Goal: Transaction & Acquisition: Purchase product/service

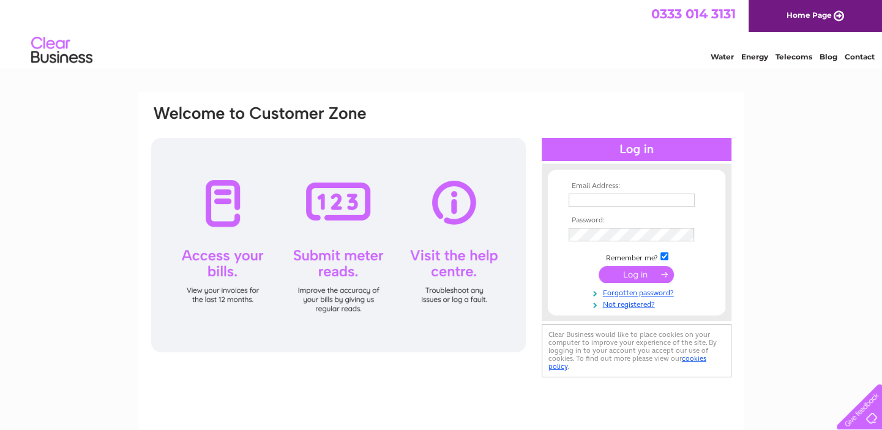
type input "bridget.johnson@parkviewsociety.org.uk"
click at [636, 273] on input "submit" at bounding box center [635, 274] width 75 height 17
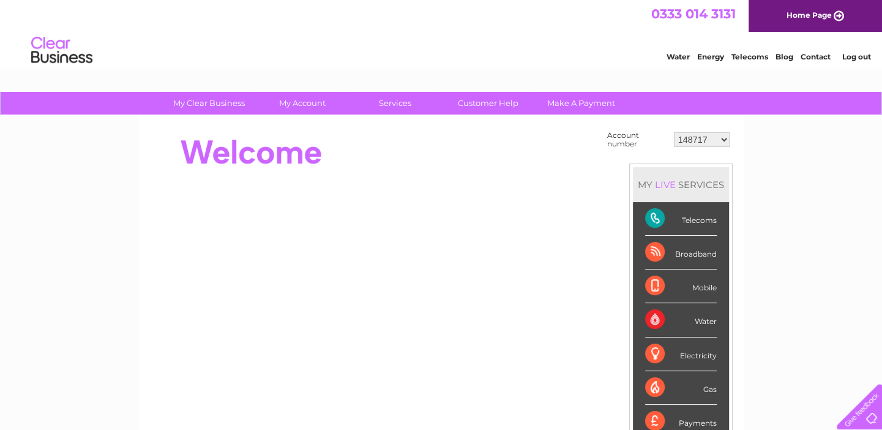
click at [720, 138] on select "148717 426060 30270543 30270546" at bounding box center [702, 139] width 56 height 15
select select "30270546"
click at [674, 132] on select "148717 426060 30270543 30270546" at bounding box center [702, 139] width 56 height 15
click at [576, 99] on link "Make A Payment" at bounding box center [580, 103] width 101 height 23
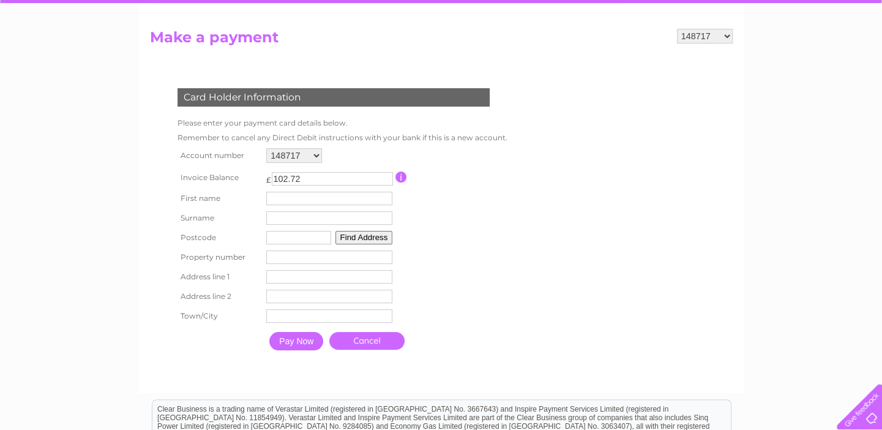
scroll to position [122, 0]
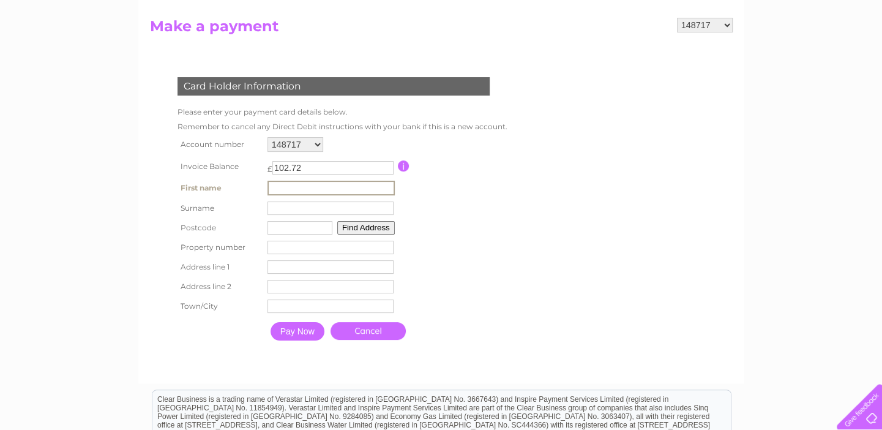
click at [308, 190] on input "text" at bounding box center [330, 187] width 127 height 15
type input "Robert"
type input "ELLISSON"
type input "TQ12 1QG"
type input "35A Highweek Village"
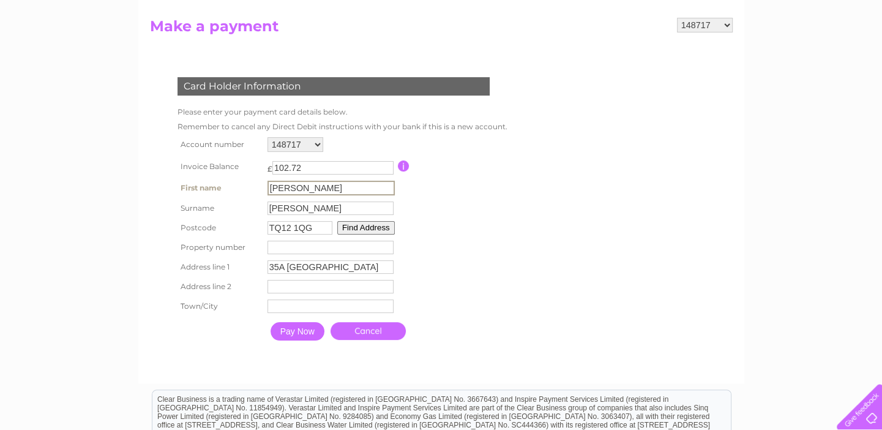
type input "highweek village"
type input "Newton Abbot"
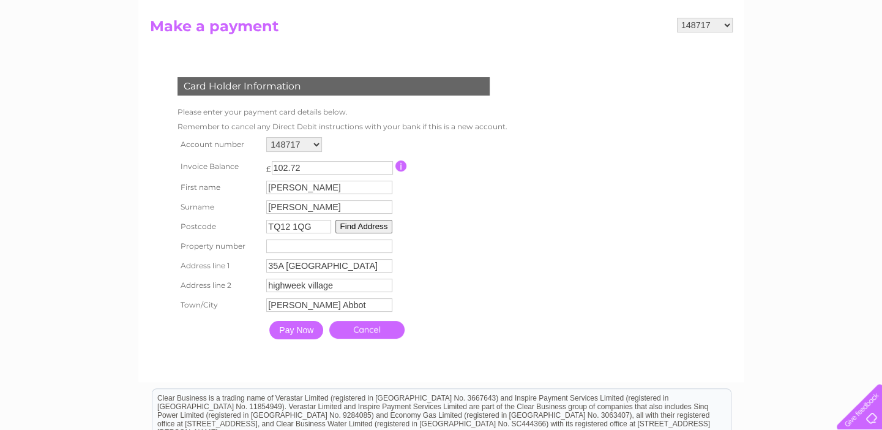
click at [297, 332] on input "Pay Now" at bounding box center [296, 330] width 54 height 18
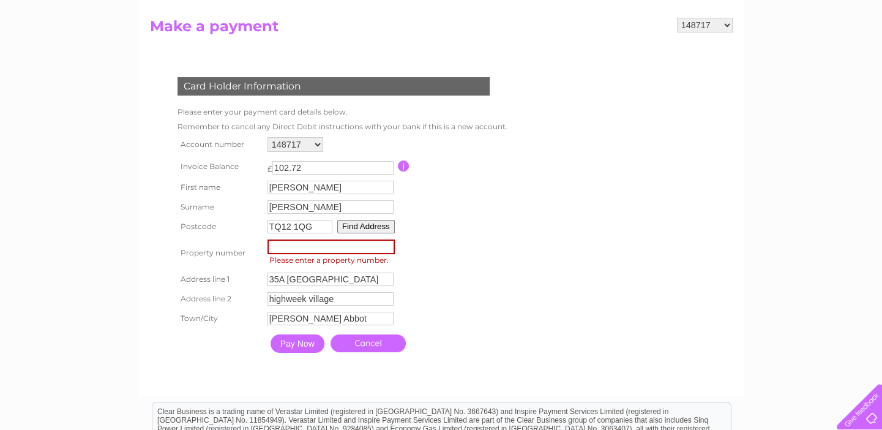
click at [299, 244] on input "number" at bounding box center [330, 246] width 127 height 15
type input "35"
click at [362, 229] on button "Find Address" at bounding box center [366, 226] width 58 height 13
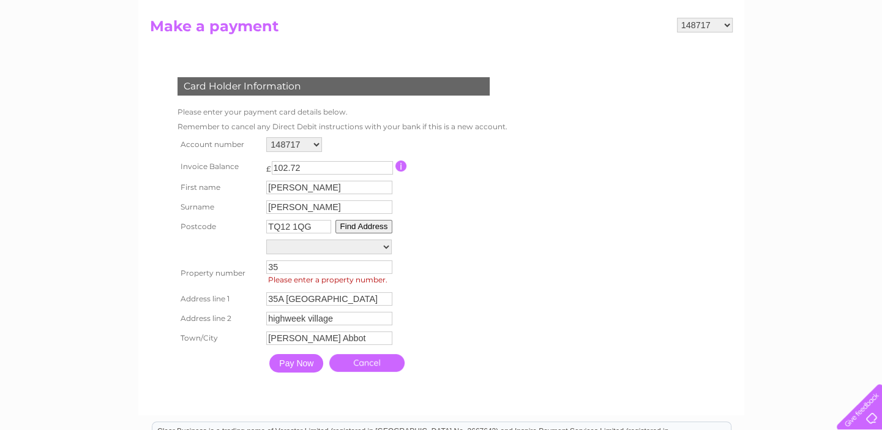
click at [352, 226] on button "Find Address" at bounding box center [364, 226] width 58 height 13
click at [385, 247] on select "41, Alma Cottages, Highweek Village Beechwood, Highweek Village Castle Dyke Far…" at bounding box center [328, 246] width 125 height 15
select select "35a,Highweek Village,,Newton Abbot"
click at [266, 239] on select "41, Alma Cottages, Highweek Village Beechwood, Highweek Village Castle Dyke Far…" at bounding box center [328, 247] width 125 height 16
type input "Highweek Village"
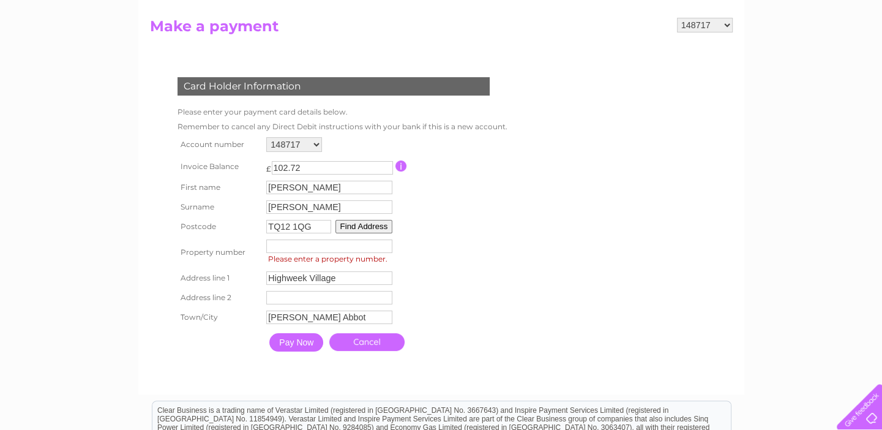
click at [295, 347] on input "Pay Now" at bounding box center [296, 342] width 54 height 18
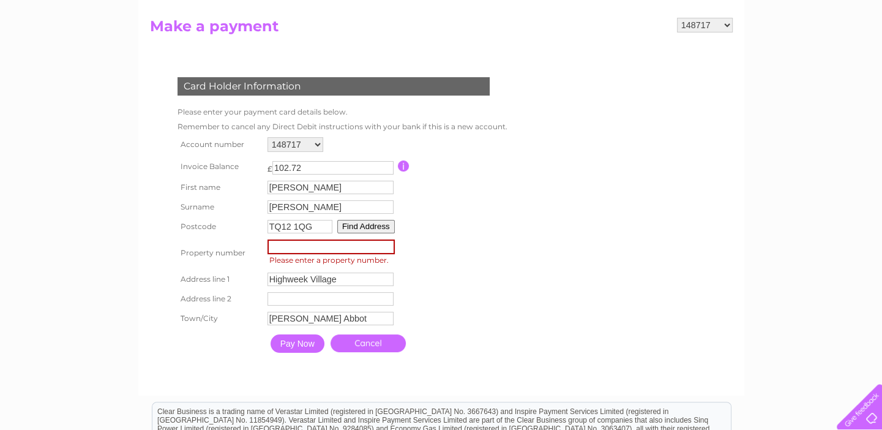
click at [298, 248] on input "number" at bounding box center [330, 246] width 127 height 15
type input "35"
click at [299, 342] on input "Pay Now" at bounding box center [297, 343] width 54 height 18
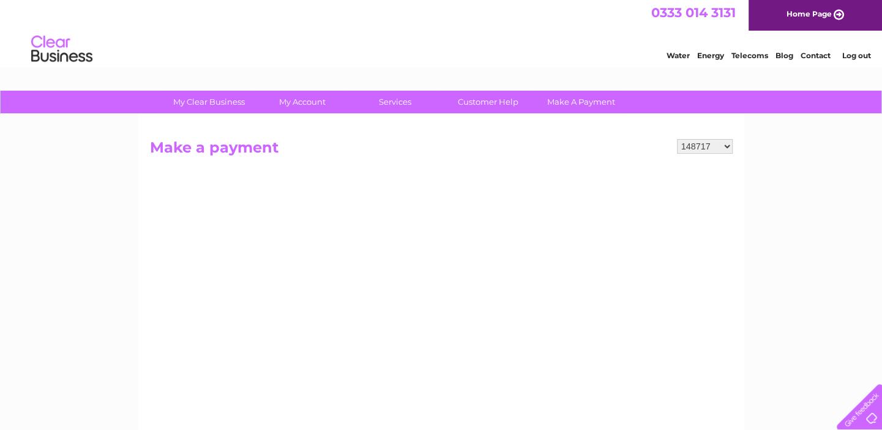
scroll to position [0, 0]
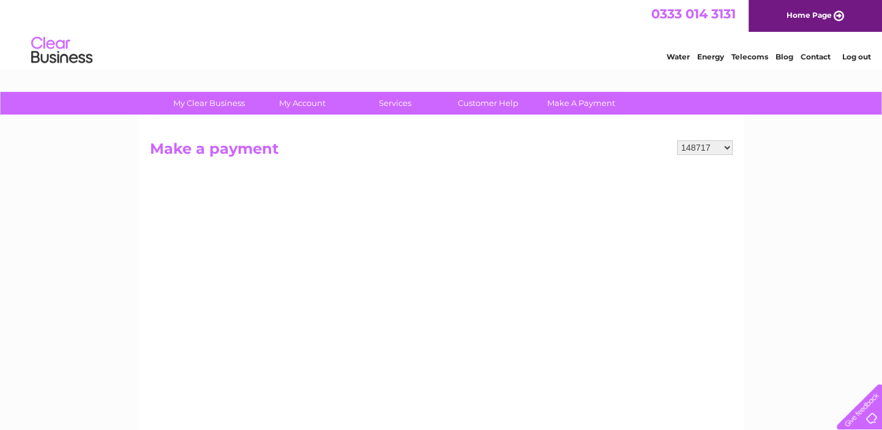
click at [724, 144] on select "148717 426060 30270543 30270546" at bounding box center [705, 147] width 56 height 15
select select "30270543"
click at [677, 140] on select "148717 426060 30270543 30270546" at bounding box center [705, 147] width 56 height 15
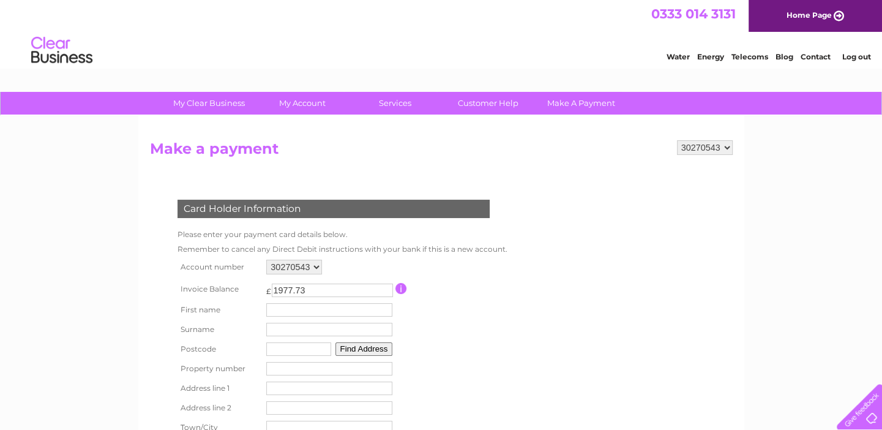
click at [731, 143] on select "148717 426060 30270543 30270546" at bounding box center [705, 147] width 56 height 15
select select "30270546"
click at [677, 140] on select "148717 426060 30270543 30270546" at bounding box center [705, 147] width 56 height 15
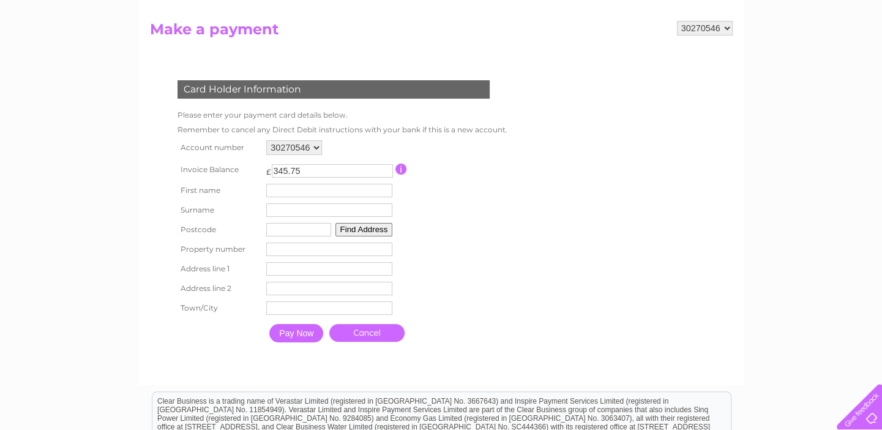
scroll to position [122, 0]
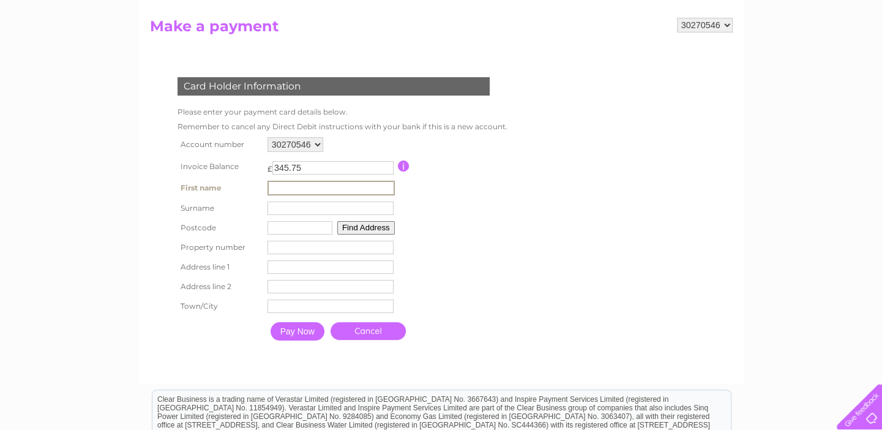
click at [297, 185] on input "text" at bounding box center [330, 187] width 127 height 15
type input "[PERSON_NAME]"
type input "TQ12 1QG"
type input "35A Highweek Village"
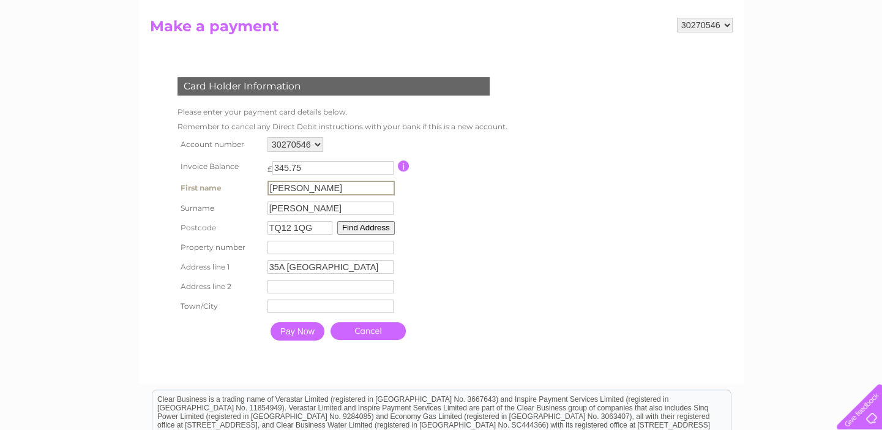
type input "highweek village"
type input "Newton Abbot"
click at [294, 245] on input "number" at bounding box center [330, 246] width 126 height 13
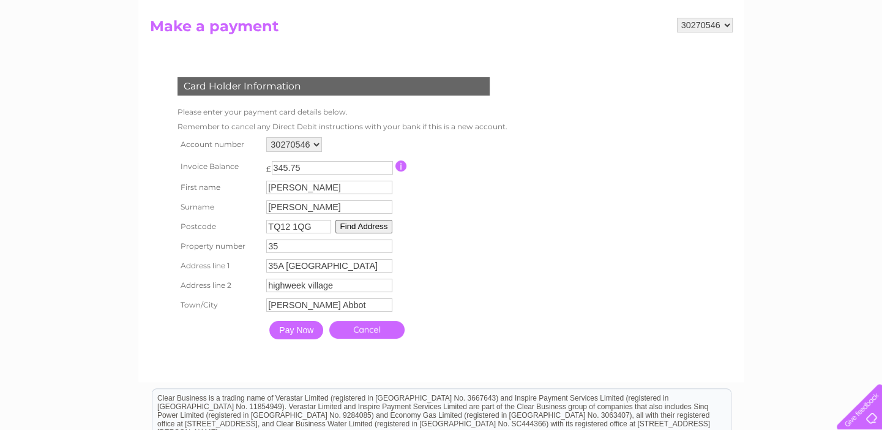
type input "35"
click at [295, 333] on input "Pay Now" at bounding box center [296, 330] width 54 height 18
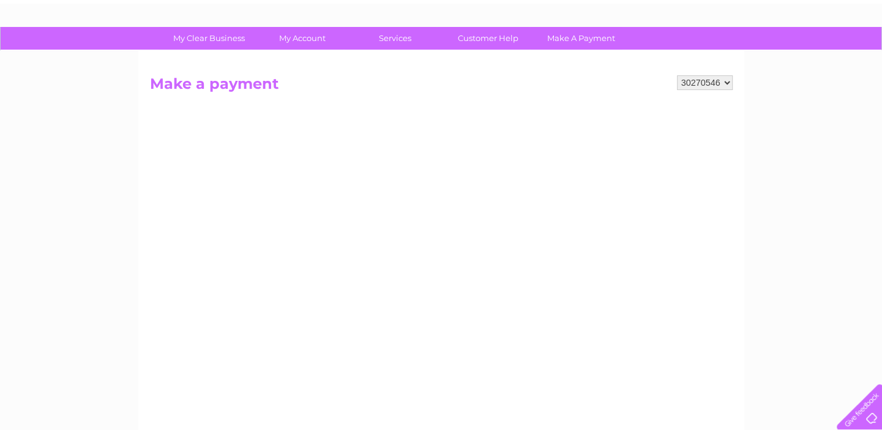
scroll to position [61, 0]
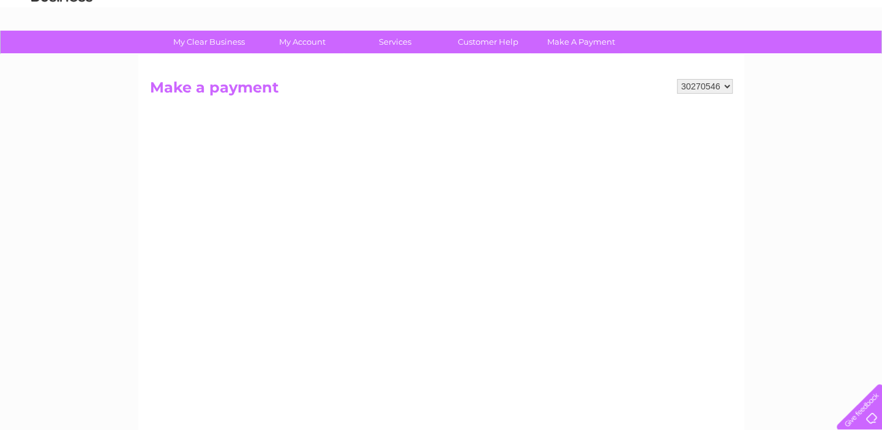
click at [726, 83] on select "148717 426060 30270543 30270546" at bounding box center [705, 86] width 56 height 15
select select "148717"
click at [677, 79] on select "148717 426060 30270543 30270546" at bounding box center [705, 86] width 56 height 15
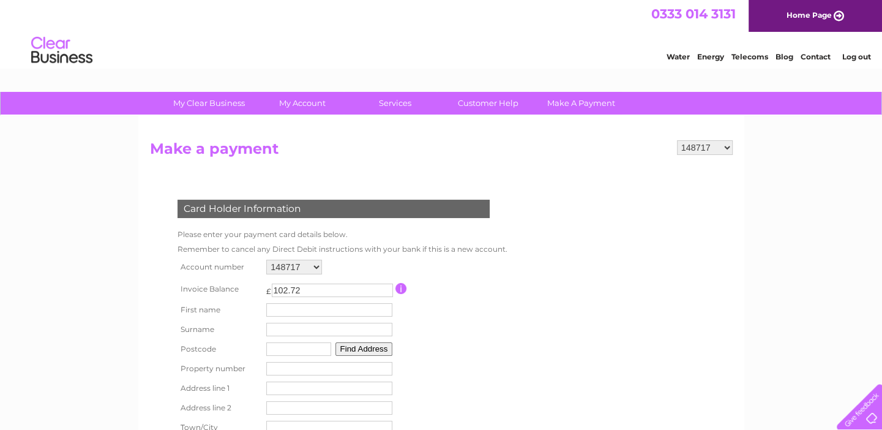
click at [720, 141] on select "148717 426060 30270543 30270546" at bounding box center [705, 147] width 56 height 15
select select "426060"
click at [677, 140] on select "148717 426060 30270543 30270546" at bounding box center [705, 147] width 56 height 15
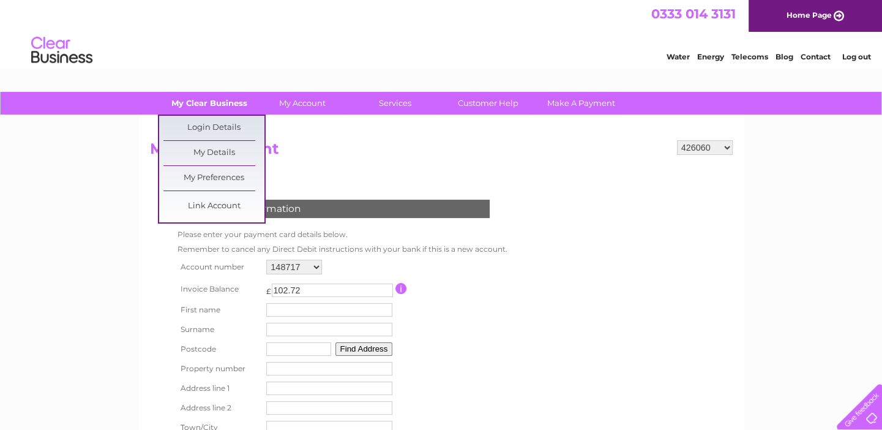
click at [209, 97] on link "My Clear Business" at bounding box center [208, 103] width 101 height 23
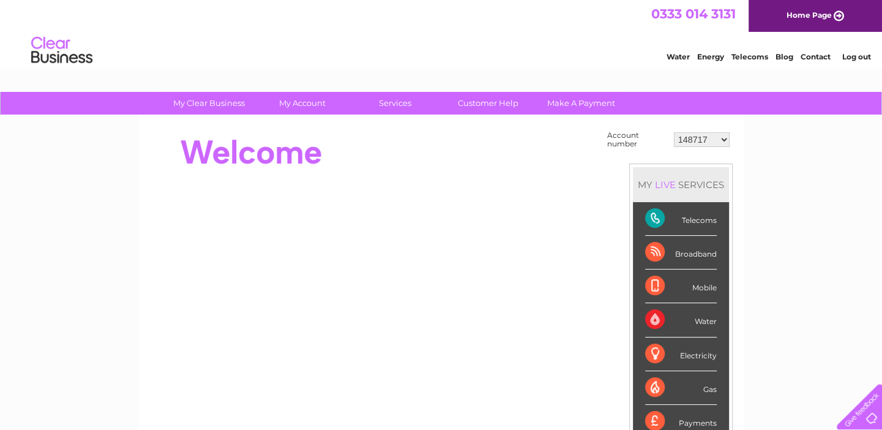
click at [723, 138] on select "148717 426060 30270543 30270546" at bounding box center [702, 139] width 56 height 15
select select "30270546"
click at [674, 132] on select "148717 426060 30270543 30270546" at bounding box center [702, 139] width 56 height 15
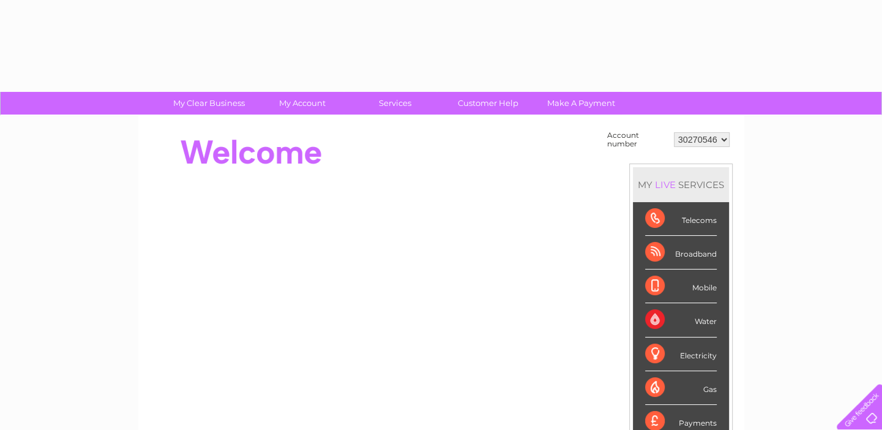
click at [310, 126] on div "Account number 148717 426060 30270543 30270546 MY LIVE SERVICES Telecoms Broadb…" at bounding box center [441, 344] width 606 height 457
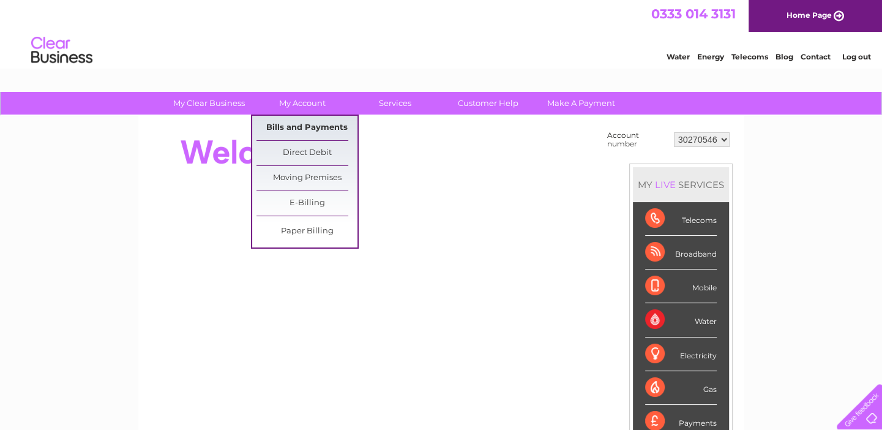
click at [299, 125] on link "Bills and Payments" at bounding box center [306, 128] width 101 height 24
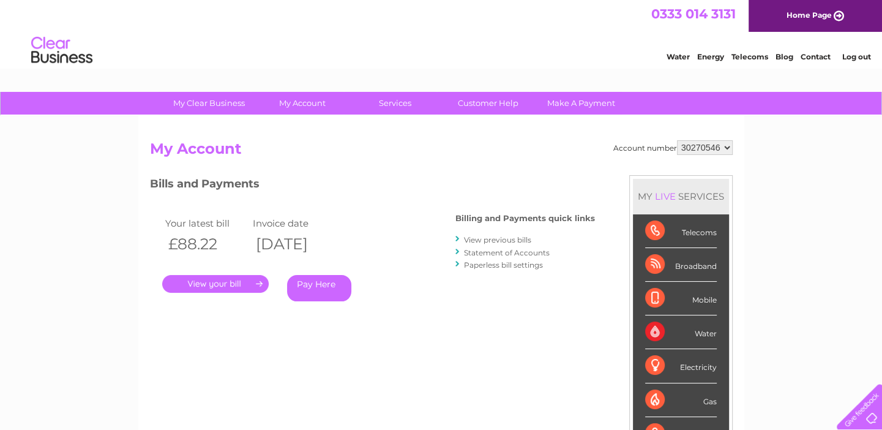
click at [727, 144] on select "148717 426060 30270543 30270546" at bounding box center [705, 147] width 56 height 15
click at [677, 140] on select "148717 426060 30270543 30270546" at bounding box center [705, 147] width 56 height 15
click at [254, 280] on link "." at bounding box center [215, 284] width 106 height 18
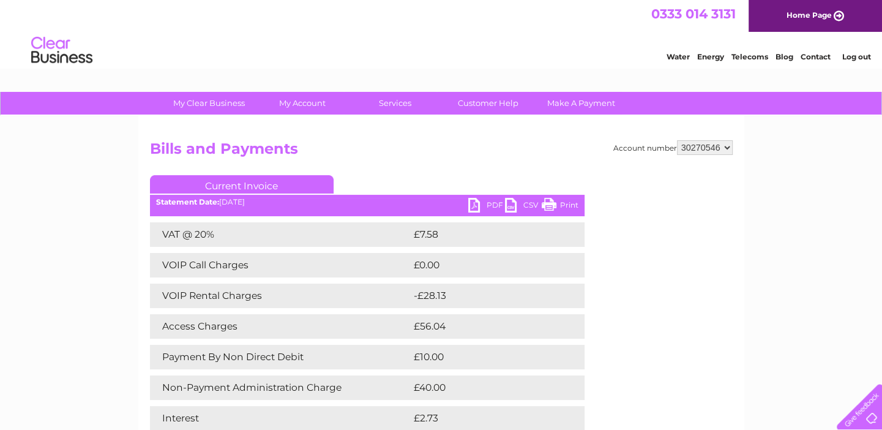
click at [720, 145] on select "148717 426060 30270543 30270546" at bounding box center [705, 147] width 56 height 15
select select "30270543"
click at [677, 140] on select "148717 426060 30270543 30270546" at bounding box center [705, 147] width 56 height 15
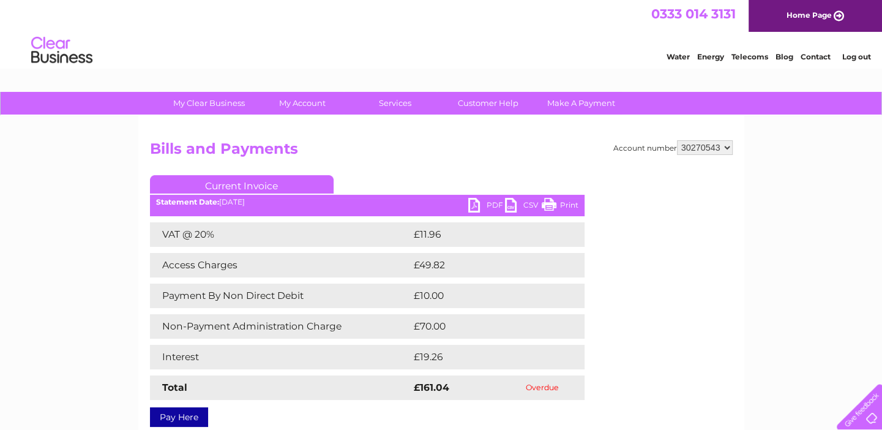
click at [723, 146] on select "148717 426060 30270543 30270546" at bounding box center [705, 147] width 56 height 15
select select "426060"
click at [677, 140] on select "148717 426060 30270543 30270546" at bounding box center [705, 147] width 56 height 15
click at [723, 148] on select "148717 426060 30270543 30270546" at bounding box center [705, 147] width 56 height 15
select select "148717"
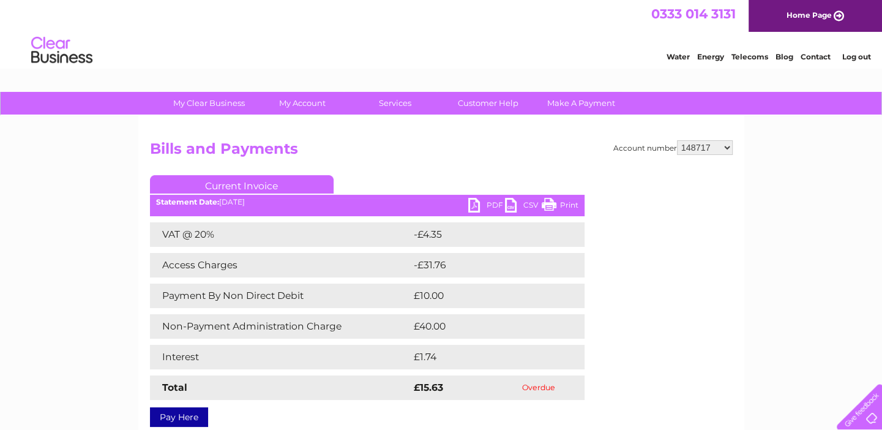
click at [677, 140] on select "148717 426060 30270543 30270546" at bounding box center [705, 147] width 56 height 15
